Goal: Information Seeking & Learning: Understand process/instructions

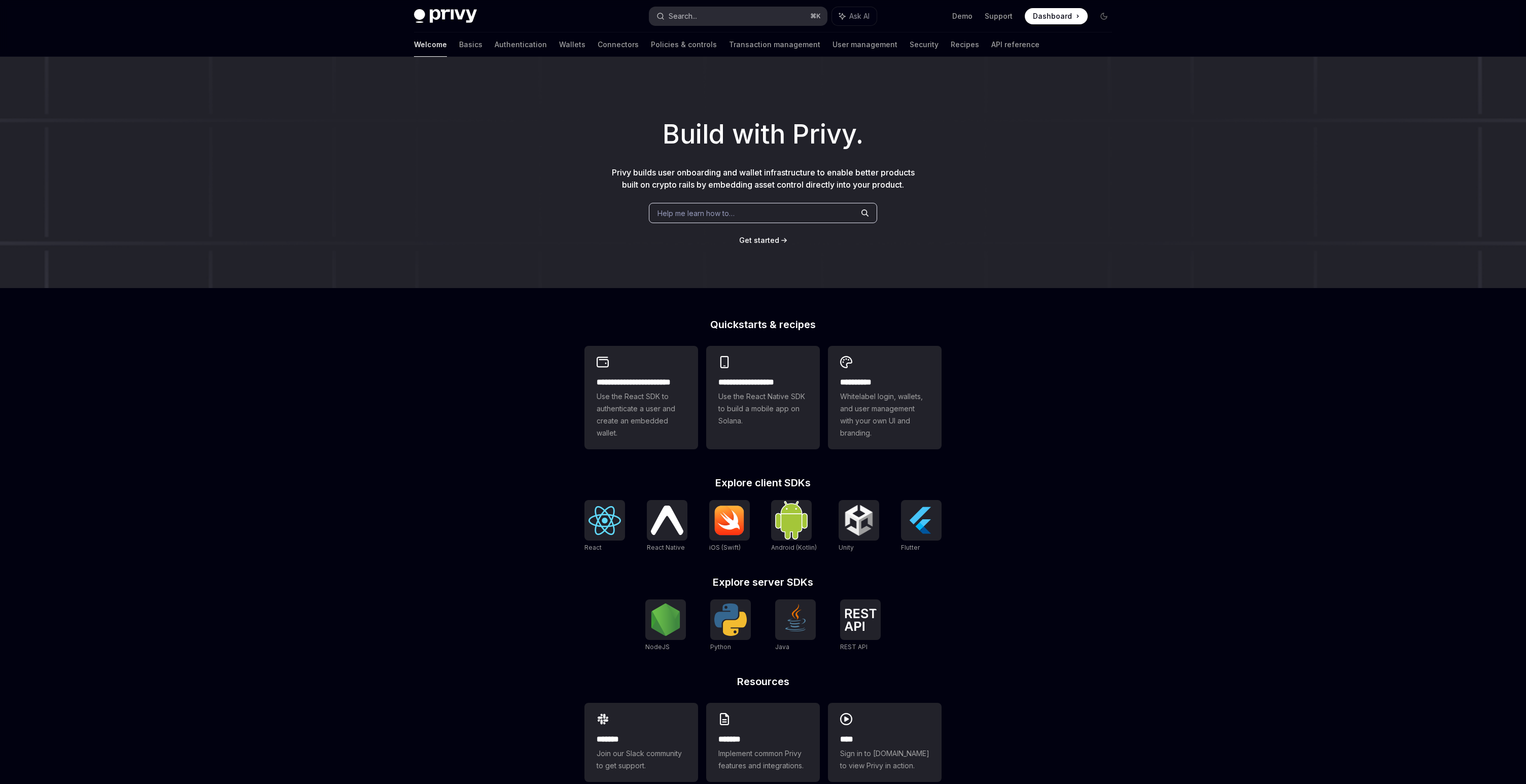
click at [714, 20] on button "Search... ⌘ K" at bounding box center [738, 16] width 178 height 18
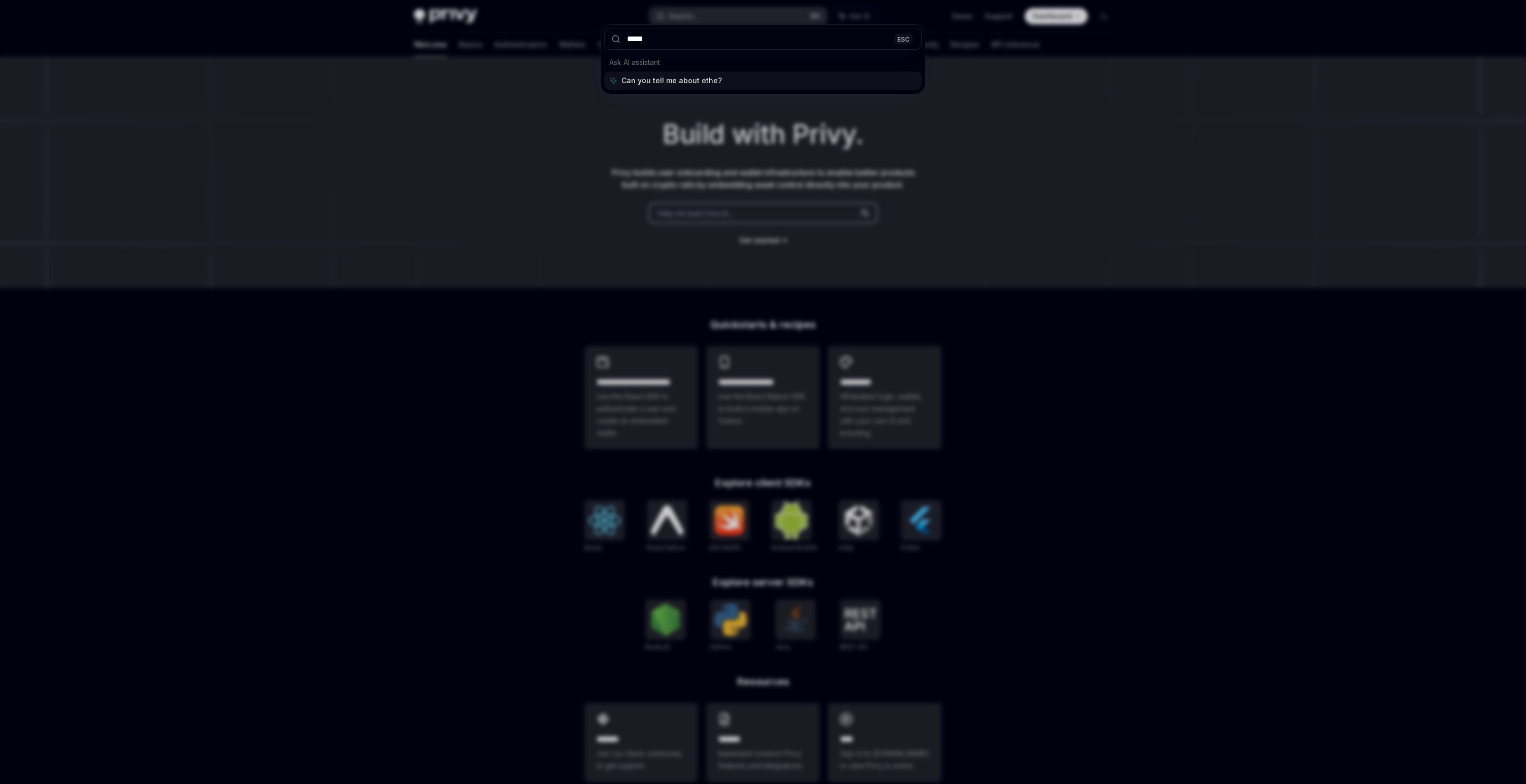
type input "******"
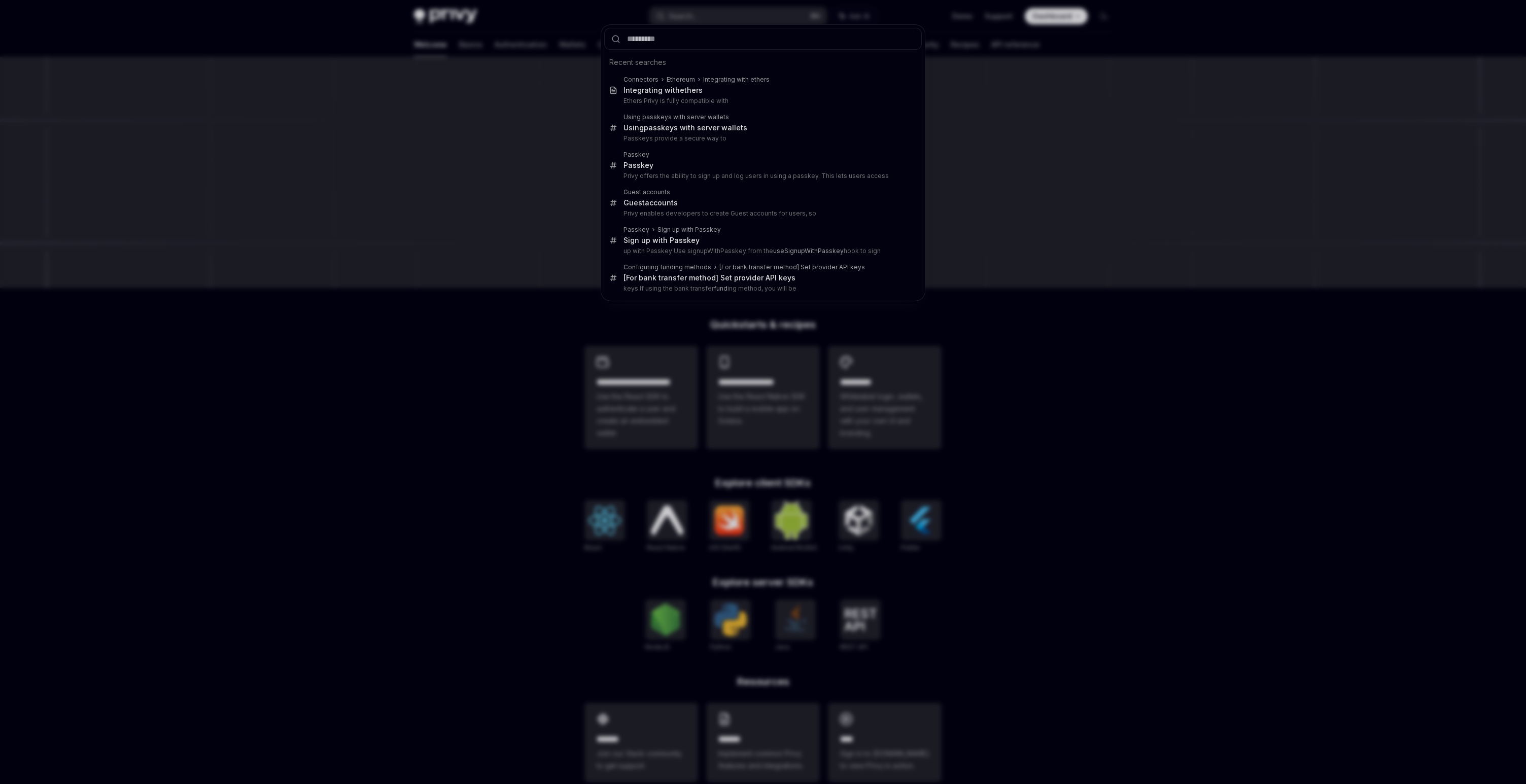
type textarea "*"
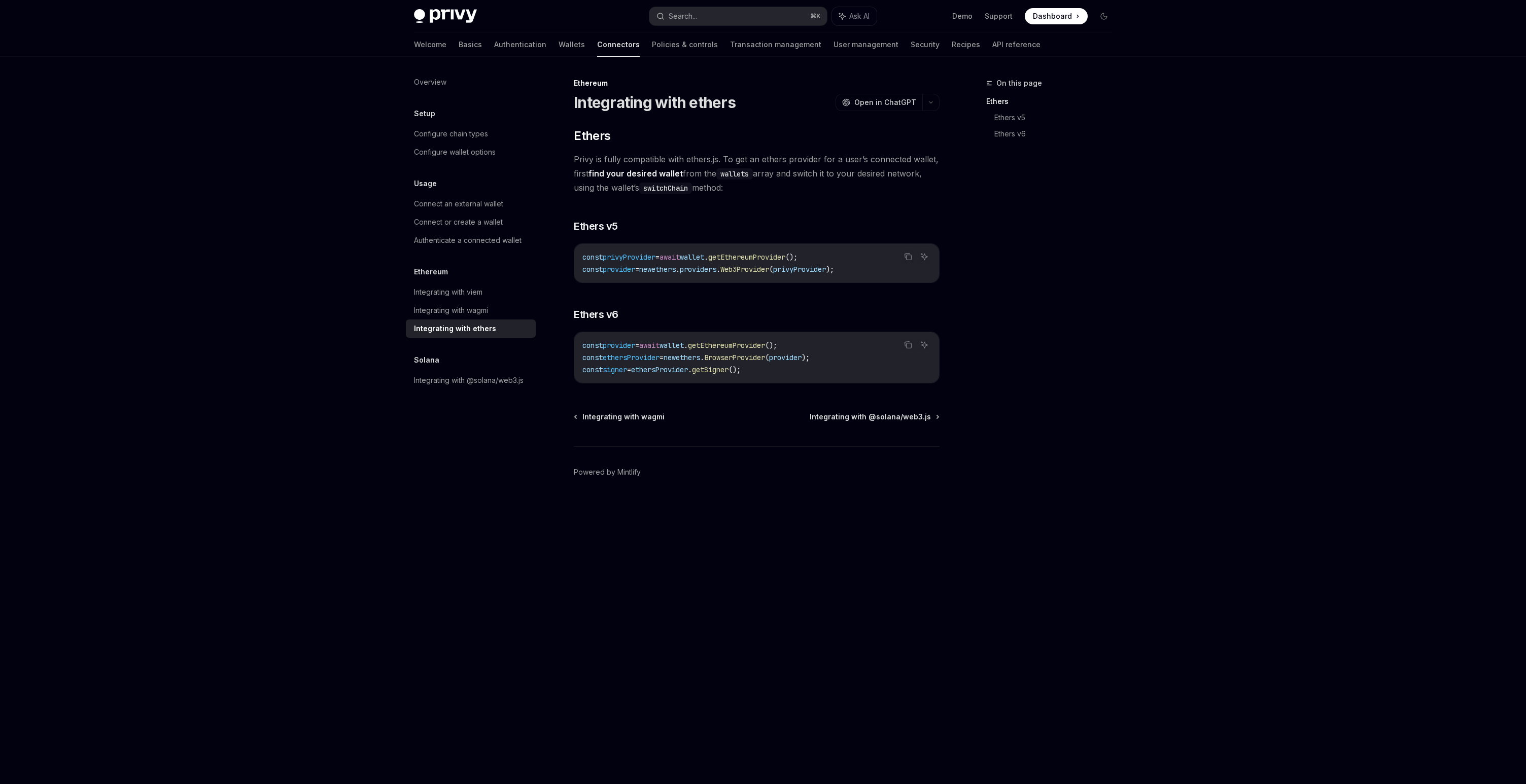
click at [826, 268] on span "privyProvider" at bounding box center [799, 269] width 53 height 9
click at [704, 258] on span "wallet" at bounding box center [692, 256] width 24 height 9
click at [753, 260] on span "getEthereumProvider" at bounding box center [747, 256] width 77 height 9
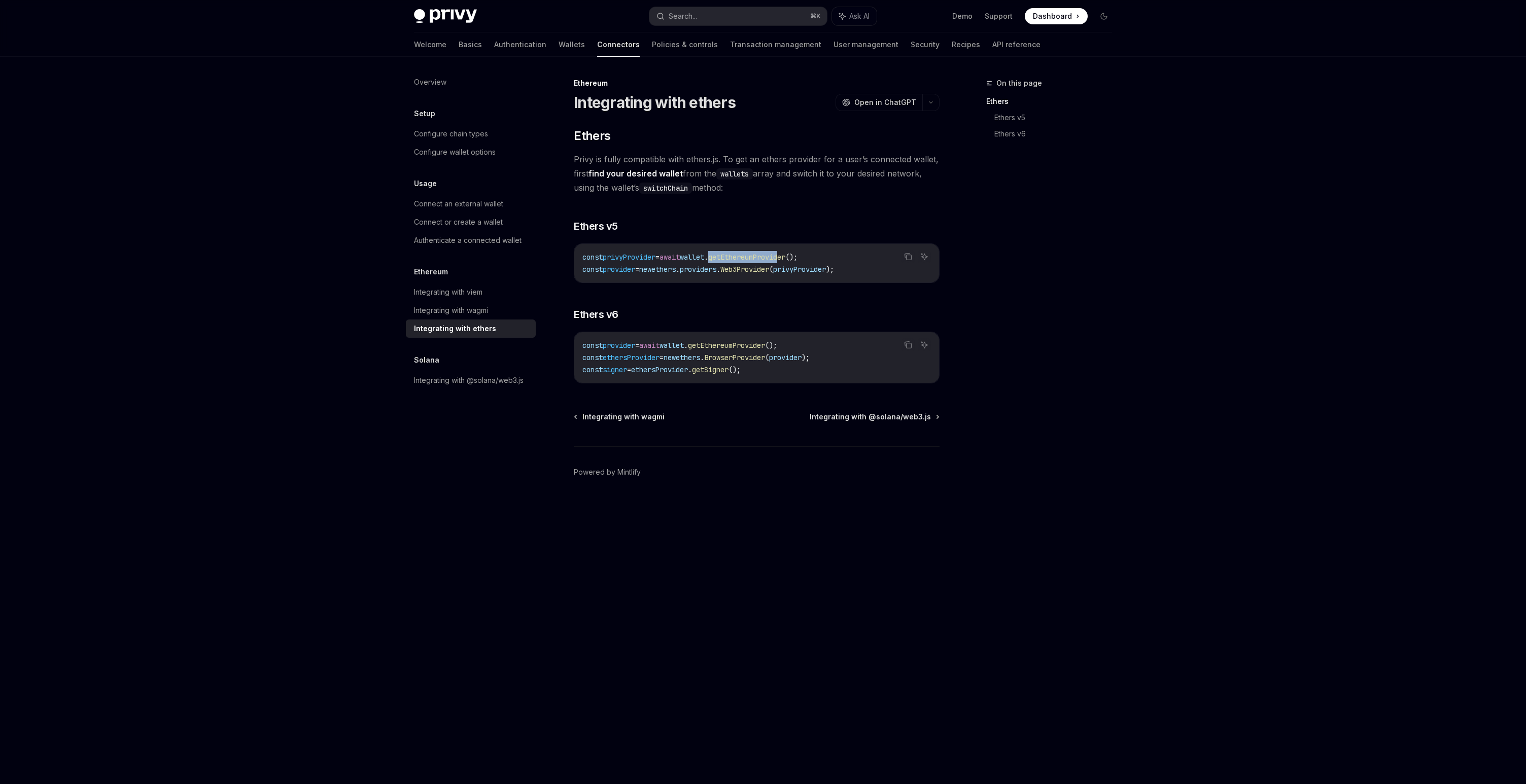
drag, startPoint x: 733, startPoint y: 258, endPoint x: 815, endPoint y: 258, distance: 82.0
click at [797, 258] on span "const privyProvider = await wallet . getEthereumProvider ();" at bounding box center [690, 256] width 215 height 9
click at [797, 258] on span "();" at bounding box center [791, 256] width 12 height 9
click at [704, 256] on span "wallet" at bounding box center [692, 256] width 24 height 9
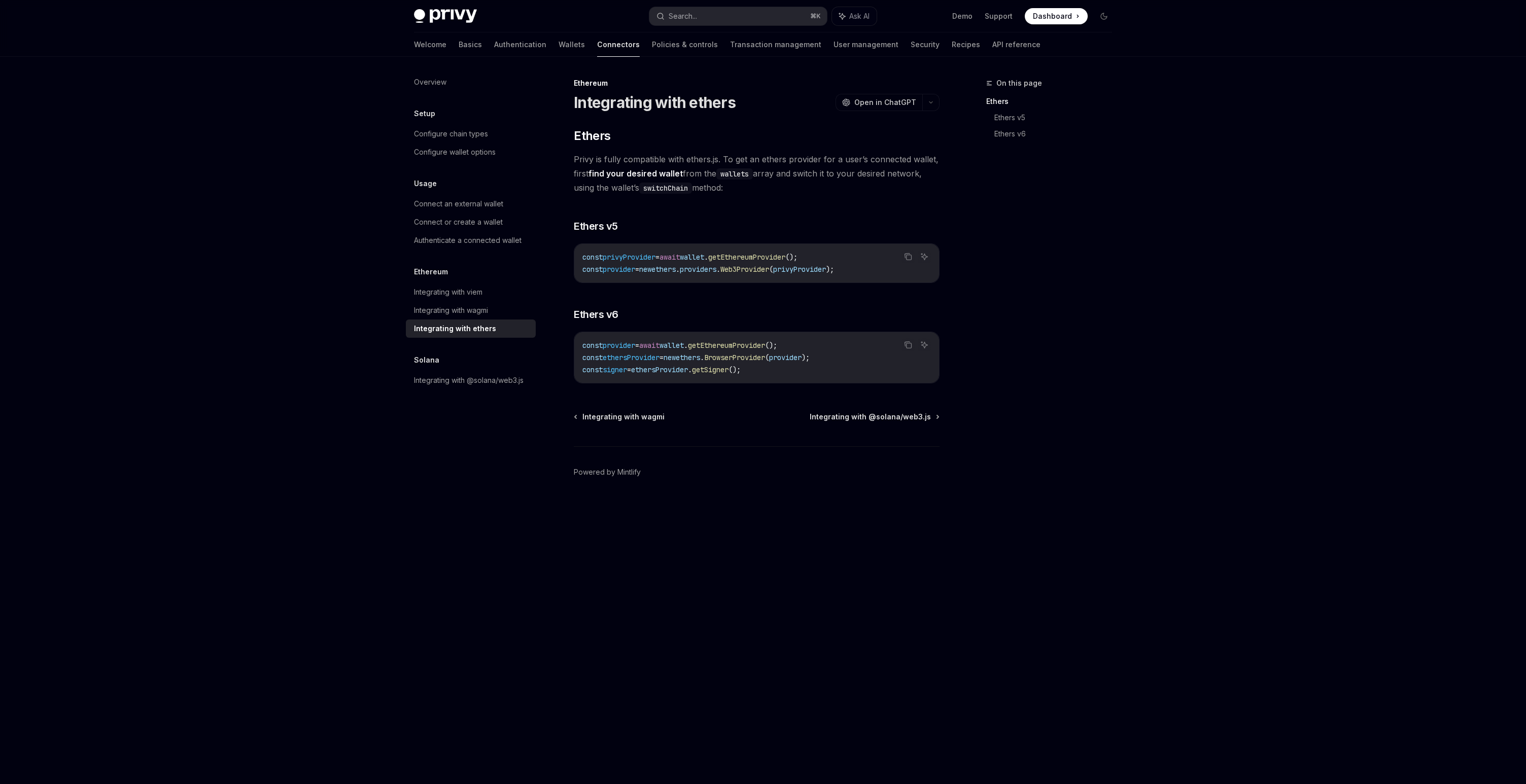
click at [704, 256] on span "wallet" at bounding box center [692, 256] width 24 height 9
click at [757, 260] on span "getEthereumProvider" at bounding box center [747, 256] width 77 height 9
click at [714, 251] on code "const privyProvider = await wallet . getEthereumProvider (); const provider = n…" at bounding box center [756, 263] width 348 height 24
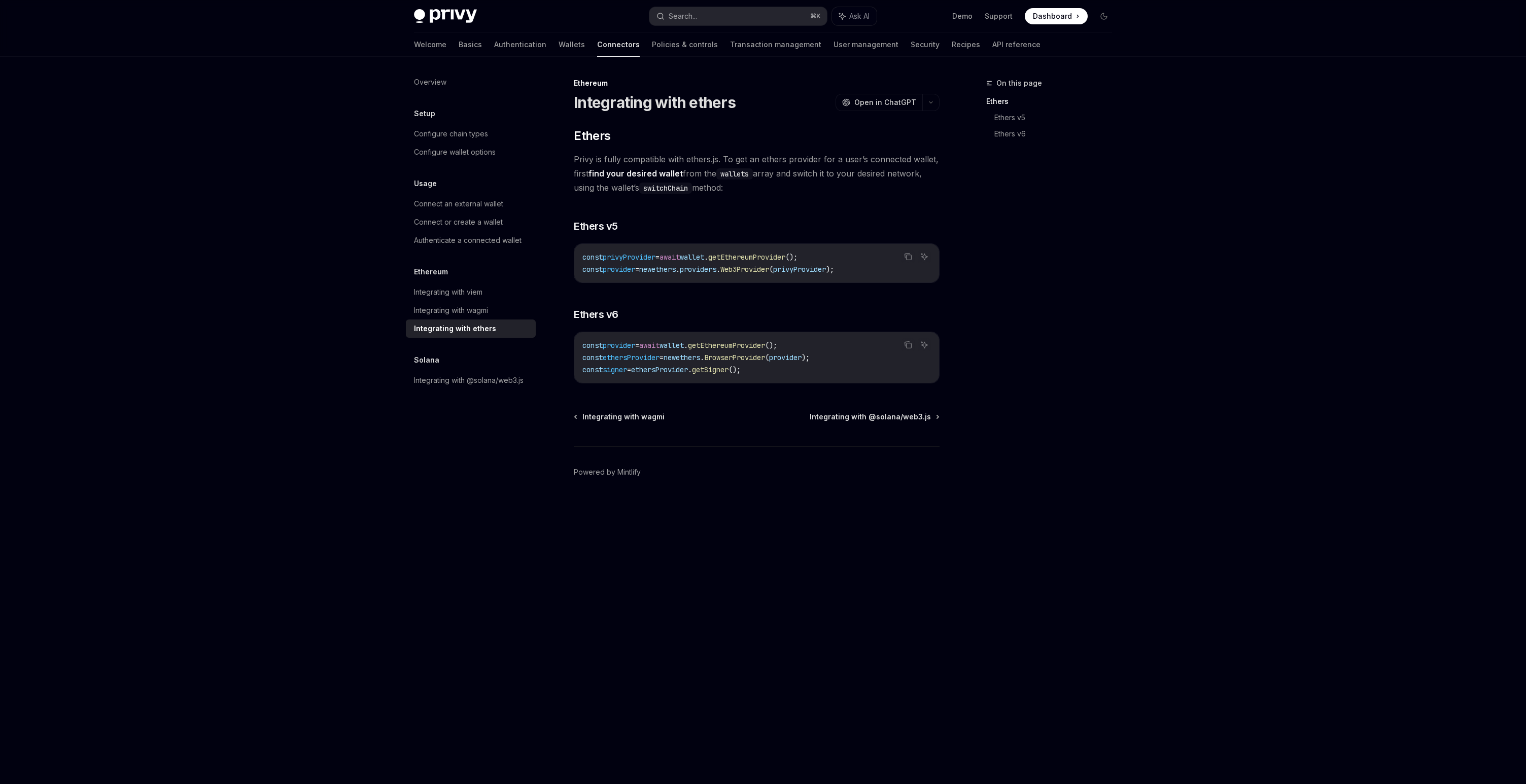
click at [704, 258] on span "wallet" at bounding box center [692, 256] width 24 height 9
click at [759, 257] on span "getEthereumProvider" at bounding box center [747, 256] width 77 height 9
click at [770, 258] on span "getEthereumProvider" at bounding box center [747, 256] width 77 height 9
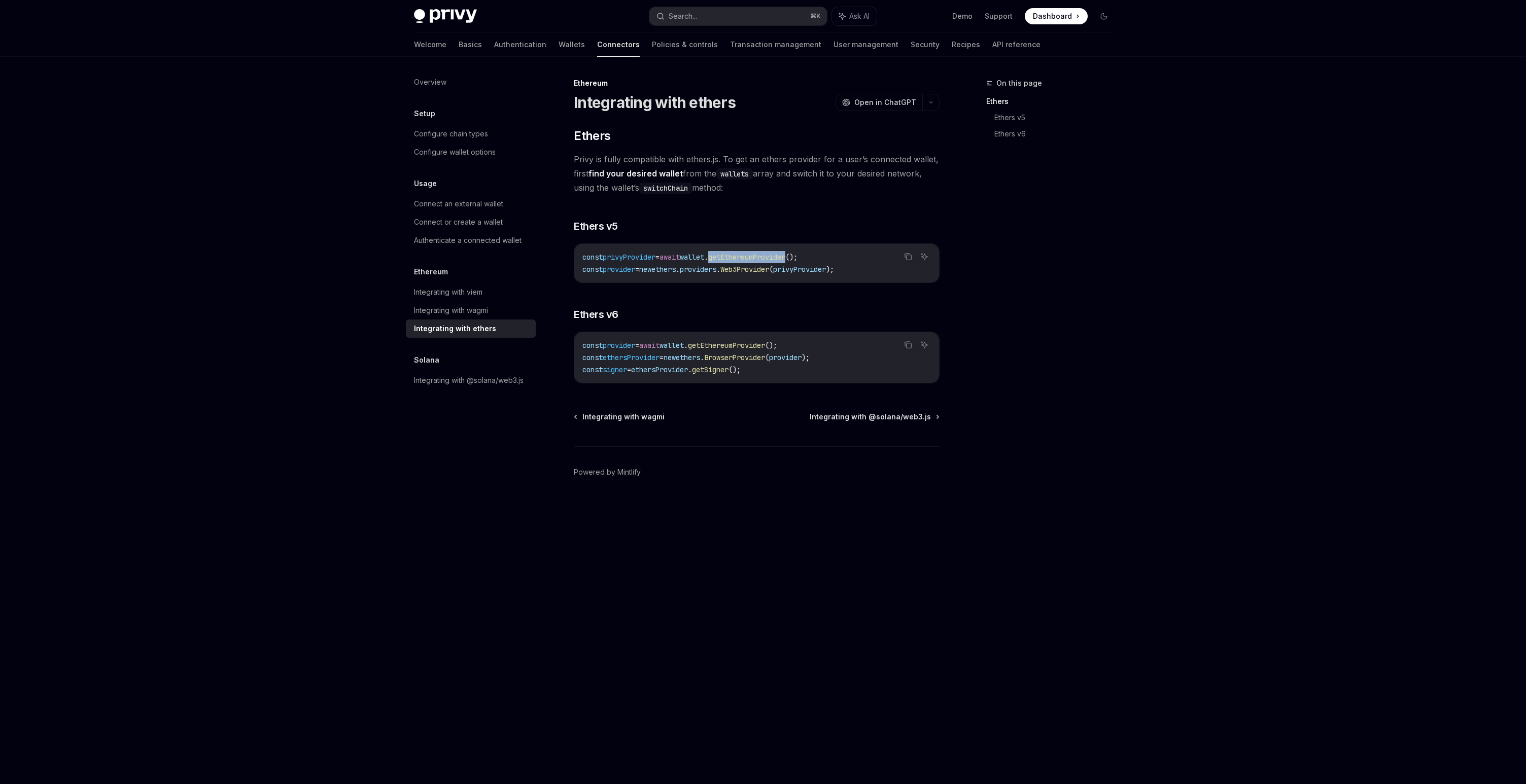
click at [770, 258] on span "getEthereumProvider" at bounding box center [747, 256] width 77 height 9
click at [684, 340] on span "wallet" at bounding box center [671, 345] width 24 height 9
click at [717, 344] on span "getEthereumProvider" at bounding box center [726, 345] width 77 height 9
click at [684, 344] on span "wallet" at bounding box center [671, 345] width 24 height 9
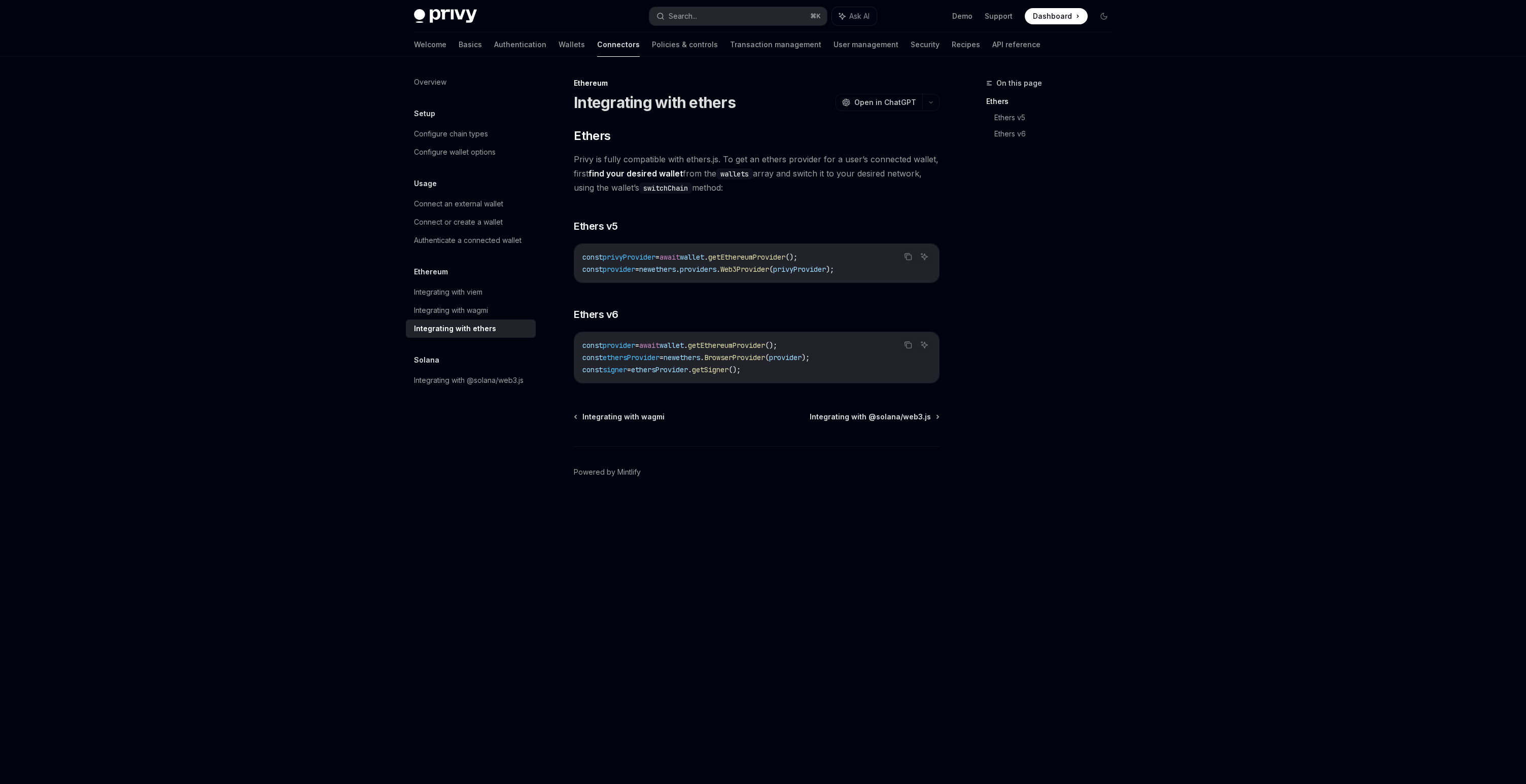
click at [684, 344] on span "wallet" at bounding box center [671, 345] width 24 height 9
click at [706, 250] on div "const privyProvider = await wallet . getEthereumProvider (); const provider = n…" at bounding box center [756, 263] width 365 height 38
click at [704, 257] on span "wallet" at bounding box center [692, 256] width 24 height 9
